Goal: Task Accomplishment & Management: Manage account settings

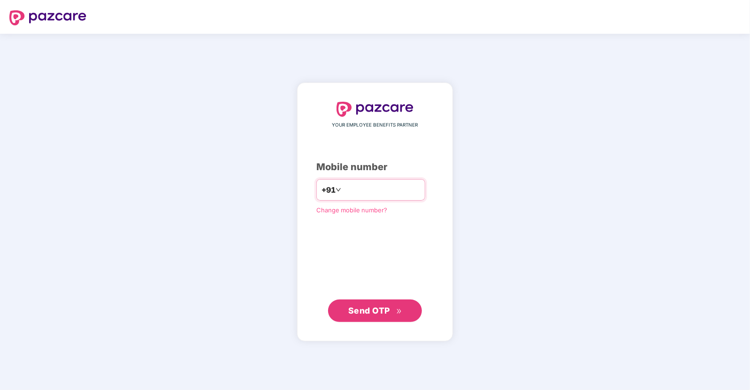
click at [349, 192] on input "number" at bounding box center [381, 189] width 77 height 15
type input "**********"
click at [361, 311] on span "Send OTP" at bounding box center [369, 310] width 42 height 10
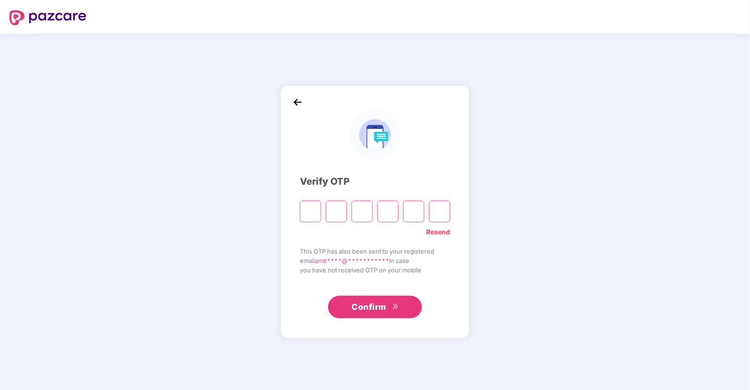
type input "*"
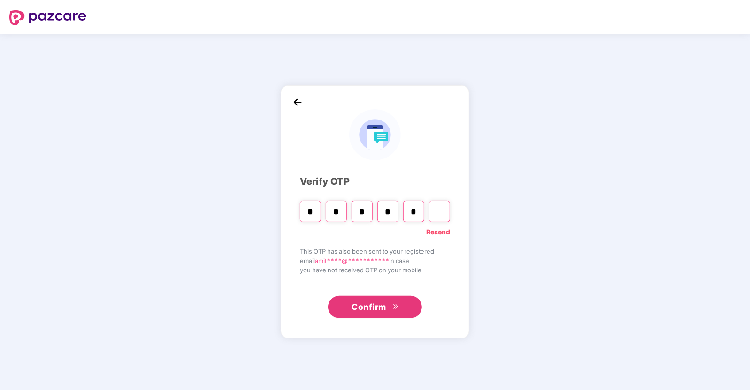
type input "*"
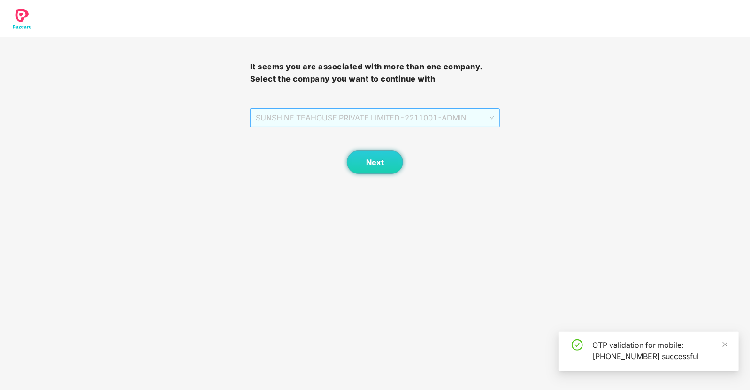
click at [348, 117] on span "SUNSHINE TEAHOUSE PRIVATE LIMITED - 2211001 - ADMIN" at bounding box center [375, 118] width 239 height 18
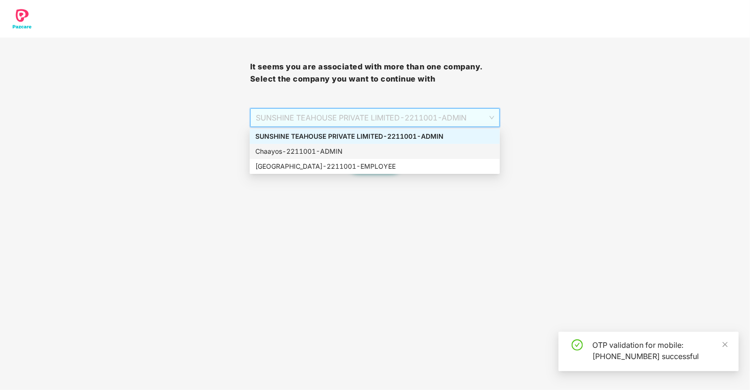
click at [303, 153] on div "Chaayos - 2211001 - ADMIN" at bounding box center [374, 151] width 239 height 10
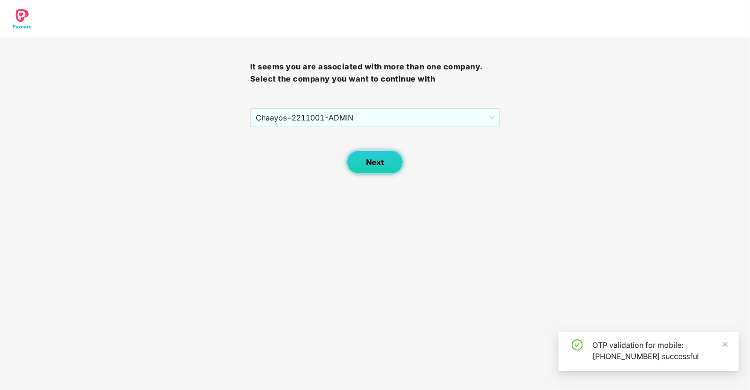
click at [374, 165] on span "Next" at bounding box center [375, 162] width 18 height 9
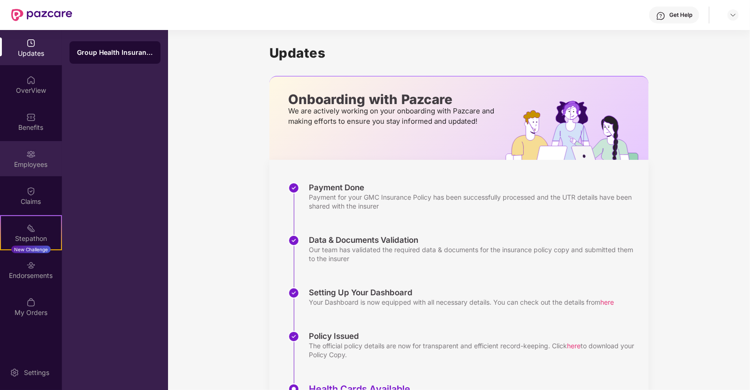
click at [38, 160] on div "Employees" at bounding box center [31, 164] width 62 height 9
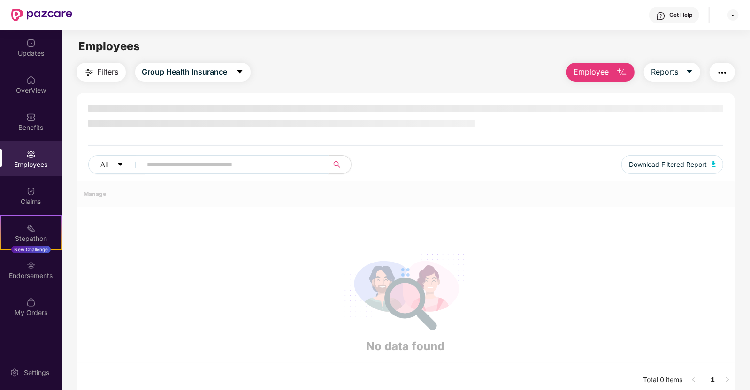
click at [185, 163] on input "text" at bounding box center [231, 165] width 168 height 14
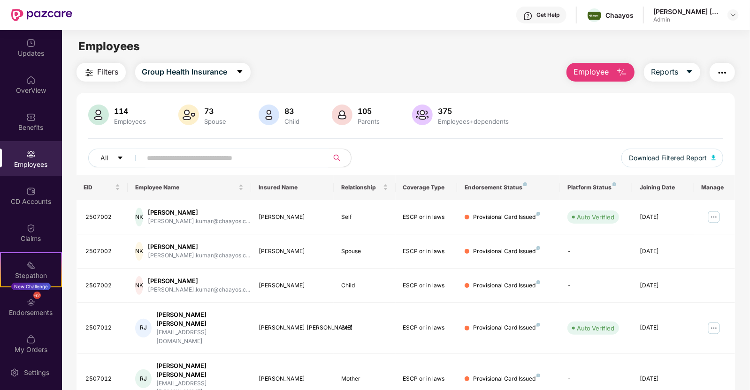
click at [243, 156] on input "text" at bounding box center [231, 158] width 168 height 14
paste input "**********"
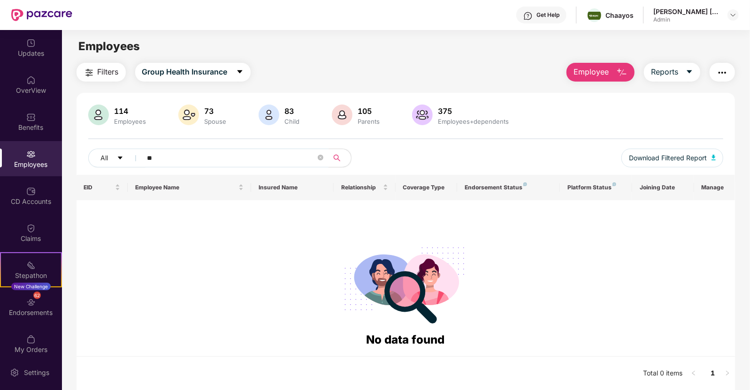
type input "*"
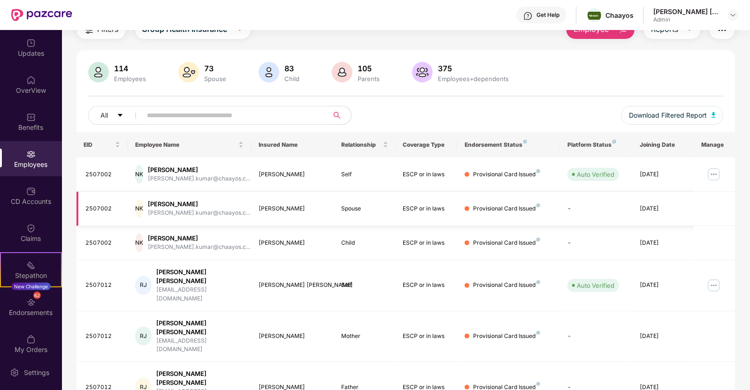
scroll to position [35, 0]
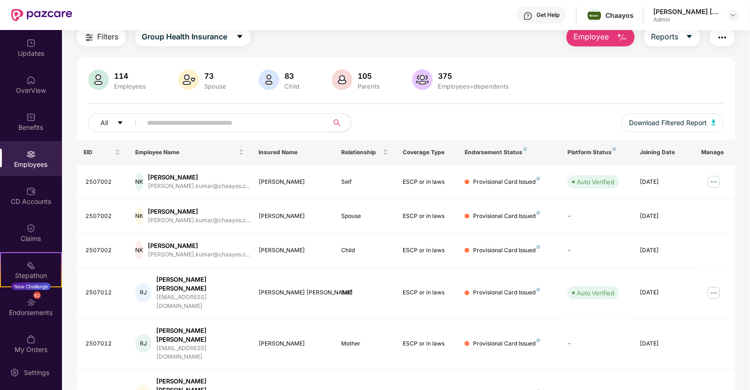
click at [193, 117] on input "text" at bounding box center [231, 123] width 168 height 14
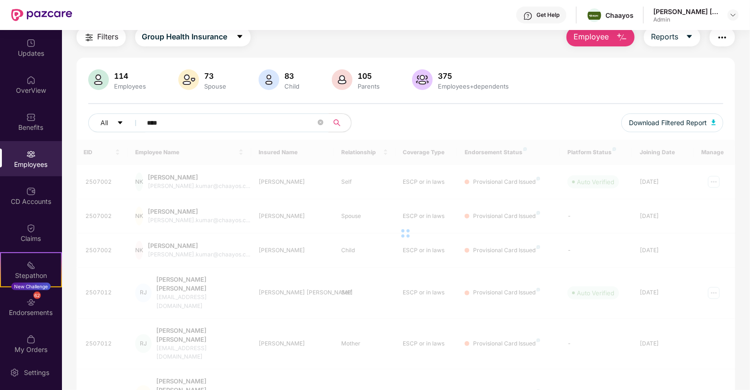
scroll to position [30, 0]
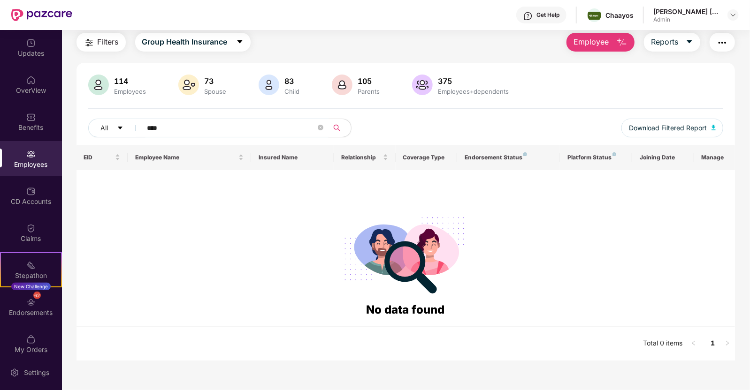
type input "****"
click at [196, 89] on img at bounding box center [188, 85] width 21 height 21
click at [190, 85] on img at bounding box center [188, 85] width 21 height 21
click at [213, 88] on div "Spouse" at bounding box center [216, 92] width 26 height 8
